Goal: Book appointment/travel/reservation

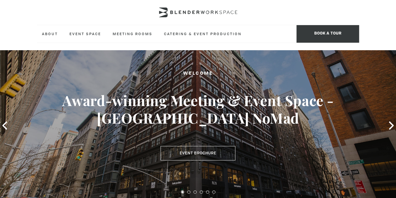
drag, startPoint x: 0, startPoint y: 0, endPoint x: 167, endPoint y: 56, distance: 176.6
click at [167, 56] on div "Welcome Award-winning Meeting & Event Space - [GEOGRAPHIC_DATA] NoMad Event Bro…" at bounding box center [198, 125] width 396 height 151
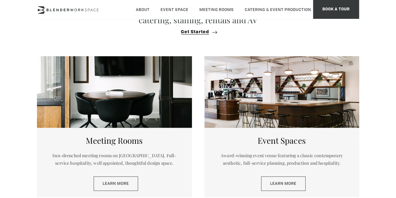
scroll to position [234, 0]
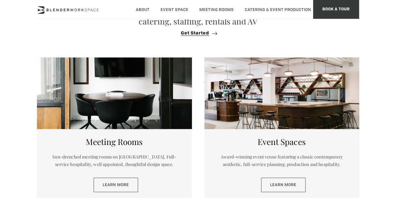
click at [205, 143] on div "Event Spaces Award-winning event venue featuring a classic contemporary aesthet…" at bounding box center [281, 163] width 155 height 69
click at [291, 188] on link "Learn More" at bounding box center [283, 184] width 44 height 14
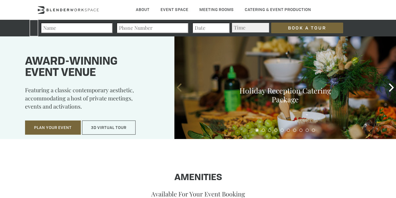
click at [175, 87] on icon at bounding box center [179, 87] width 8 height 8
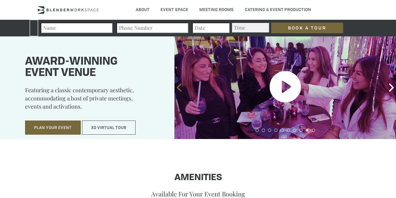
click at [175, 87] on icon at bounding box center [179, 87] width 8 height 8
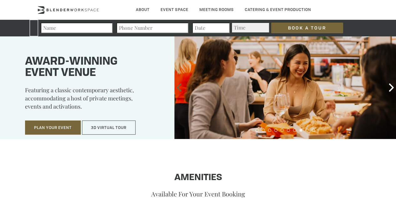
click at [175, 87] on icon at bounding box center [179, 87] width 8 height 8
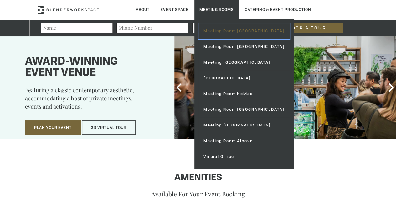
click at [239, 33] on link "Meeting Room [GEOGRAPHIC_DATA]" at bounding box center [243, 31] width 91 height 16
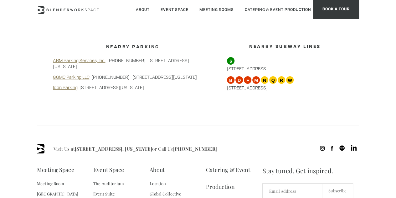
scroll to position [543, 0]
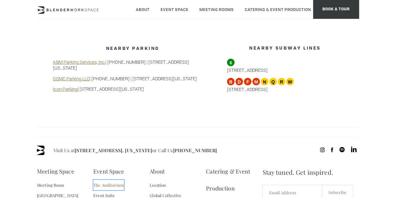
click at [100, 179] on link "The Auditorium" at bounding box center [108, 184] width 31 height 11
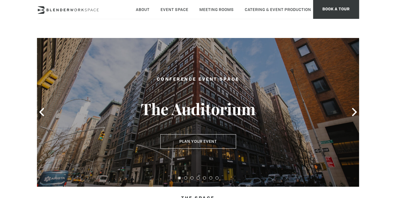
click at [354, 105] on div at bounding box center [198, 112] width 322 height 149
click at [352, 115] on icon at bounding box center [354, 112] width 5 height 8
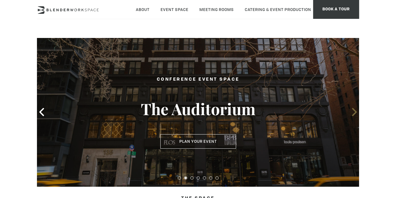
click at [352, 115] on icon at bounding box center [354, 112] width 5 height 8
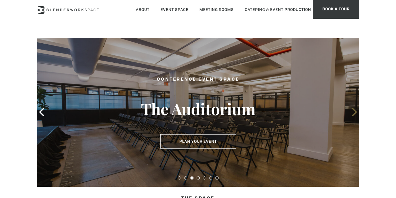
click at [352, 115] on icon at bounding box center [354, 112] width 5 height 8
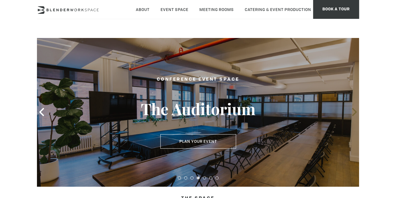
click at [352, 115] on icon at bounding box center [354, 112] width 5 height 8
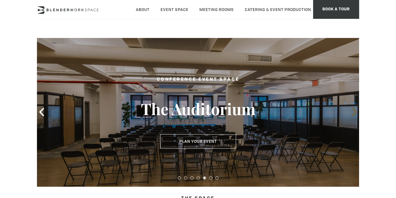
click at [352, 115] on icon at bounding box center [354, 112] width 5 height 8
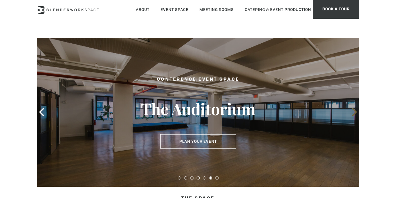
click at [352, 115] on icon at bounding box center [354, 112] width 5 height 8
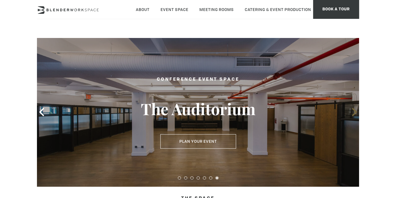
click at [352, 115] on icon at bounding box center [354, 112] width 5 height 8
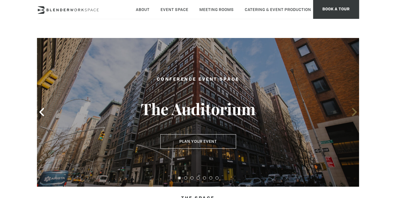
click at [352, 115] on icon at bounding box center [354, 112] width 5 height 8
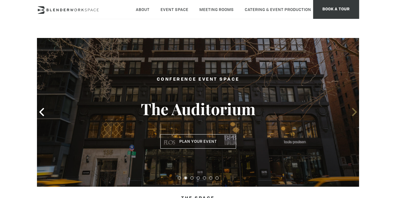
click at [352, 115] on icon at bounding box center [354, 112] width 5 height 8
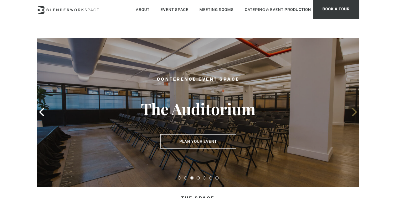
click at [352, 115] on icon at bounding box center [354, 112] width 5 height 8
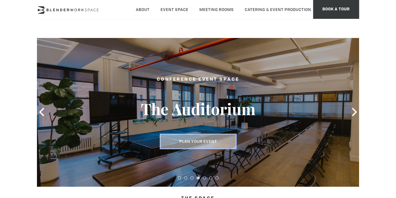
click at [218, 141] on button "Plan Your Event" at bounding box center [198, 141] width 76 height 14
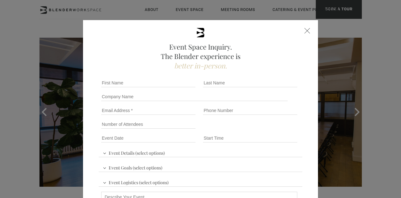
click at [306, 28] on div at bounding box center [307, 31] width 6 height 6
